Goal: Information Seeking & Learning: Learn about a topic

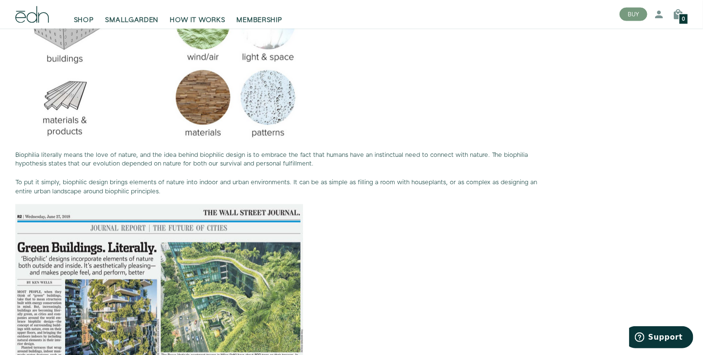
scroll to position [719, 0]
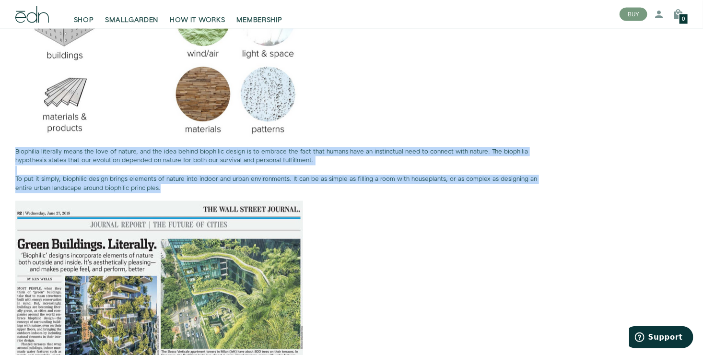
drag, startPoint x: 160, startPoint y: 189, endPoint x: 7, endPoint y: 148, distance: 158.3
copy p "Biophilia literally means the love of nature, and the idea behind biophilic des…"
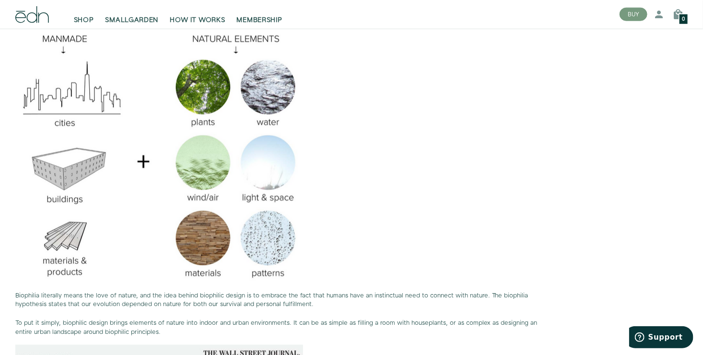
click at [365, 212] on p at bounding box center [276, 154] width 523 height 257
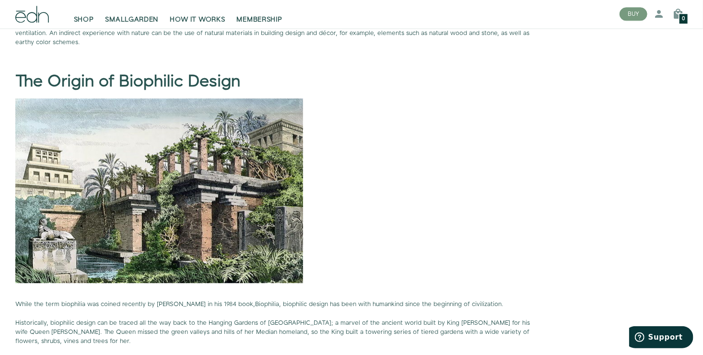
scroll to position [1103, 0]
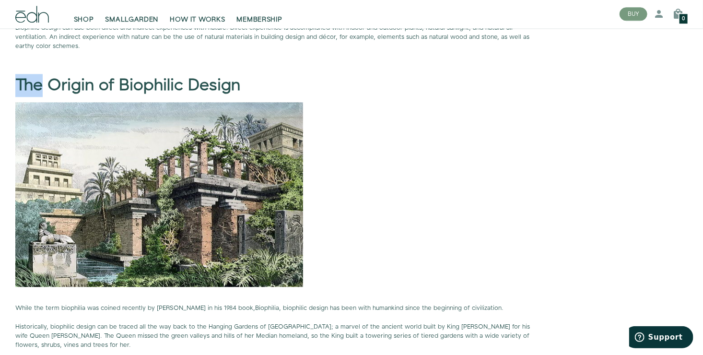
drag, startPoint x: 43, startPoint y: 85, endPoint x: 17, endPoint y: 80, distance: 26.4
click at [17, 80] on b "The Origin of Biophilic Design" at bounding box center [127, 85] width 225 height 23
drag, startPoint x: 17, startPoint y: 80, endPoint x: 19, endPoint y: 88, distance: 8.3
click at [19, 88] on b "The Origin of Biophilic Design" at bounding box center [127, 85] width 225 height 23
click at [245, 84] on h1 "The Origin of Biophilic Design" at bounding box center [276, 77] width 523 height 36
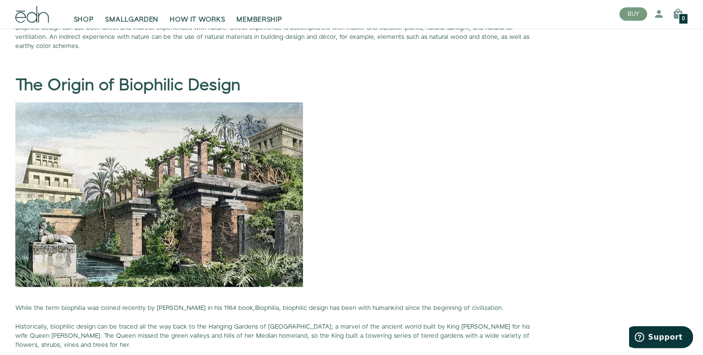
click at [243, 88] on h1 "The Origin of Biophilic Design" at bounding box center [276, 77] width 523 height 36
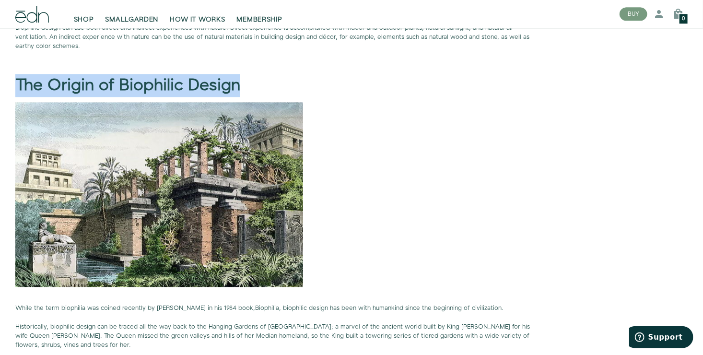
drag, startPoint x: 240, startPoint y: 86, endPoint x: 11, endPoint y: 88, distance: 229.2
copy b "The Origin of Biophilic Design"
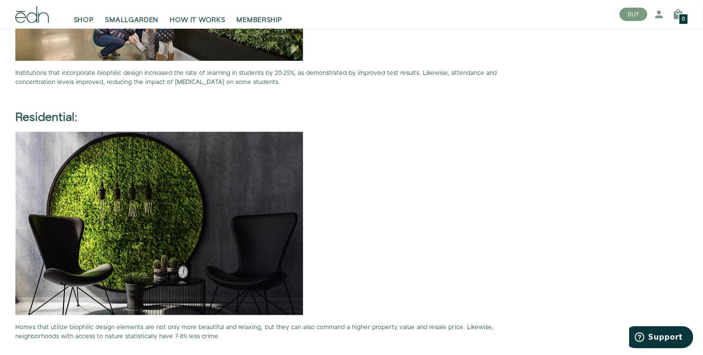
scroll to position [2253, 0]
